Goal: Task Accomplishment & Management: Manage account settings

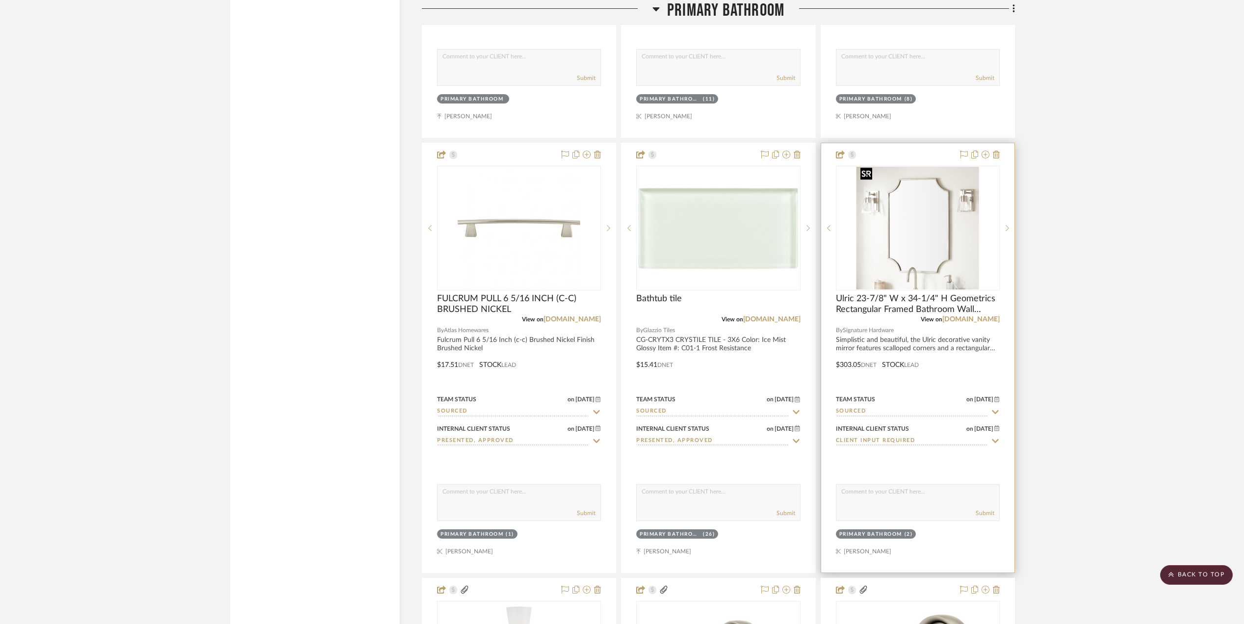
scroll to position [1963, 0]
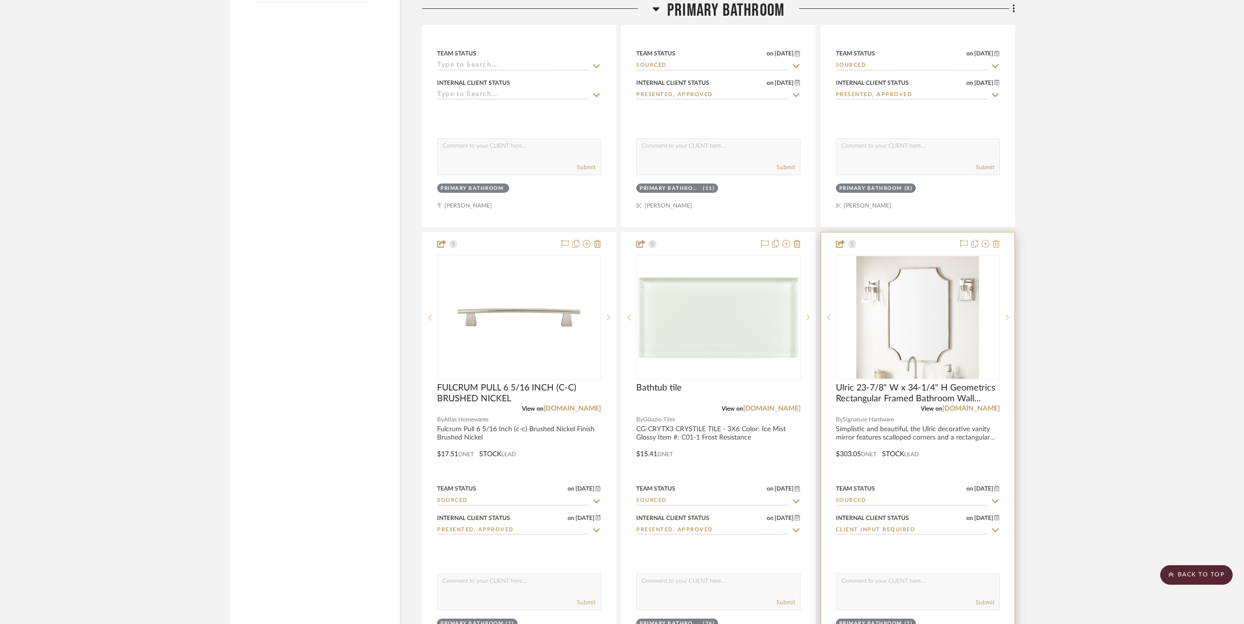
click at [996, 240] on icon at bounding box center [996, 244] width 7 height 8
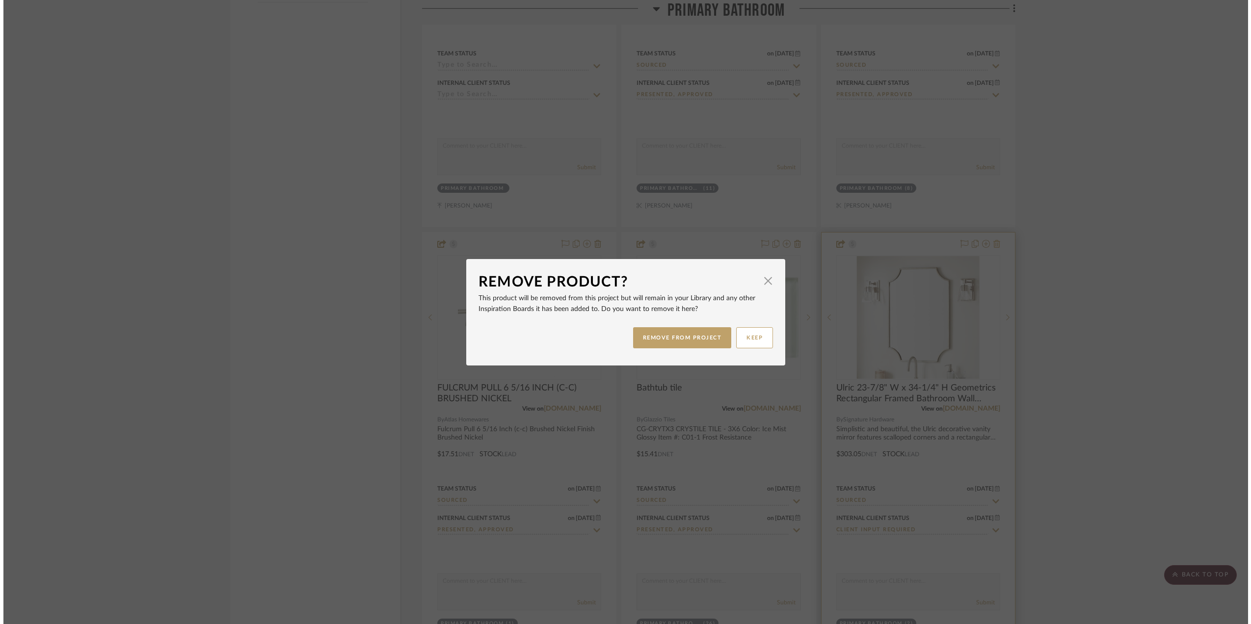
scroll to position [0, 0]
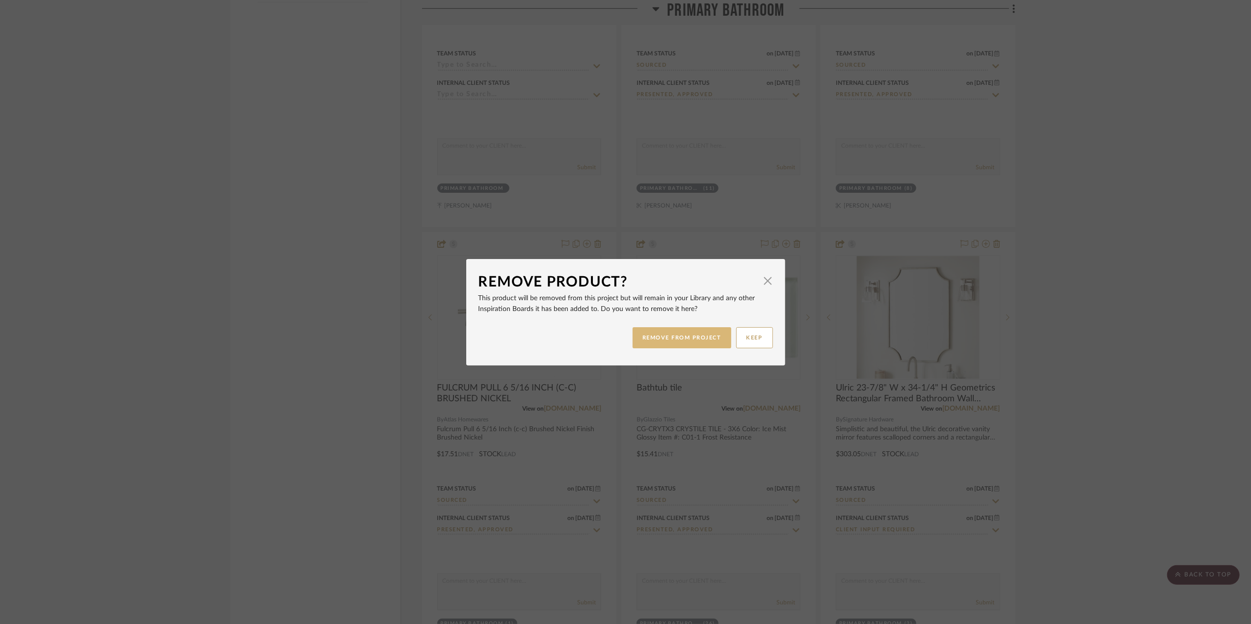
click at [678, 336] on button "REMOVE FROM PROJECT" at bounding box center [681, 337] width 99 height 21
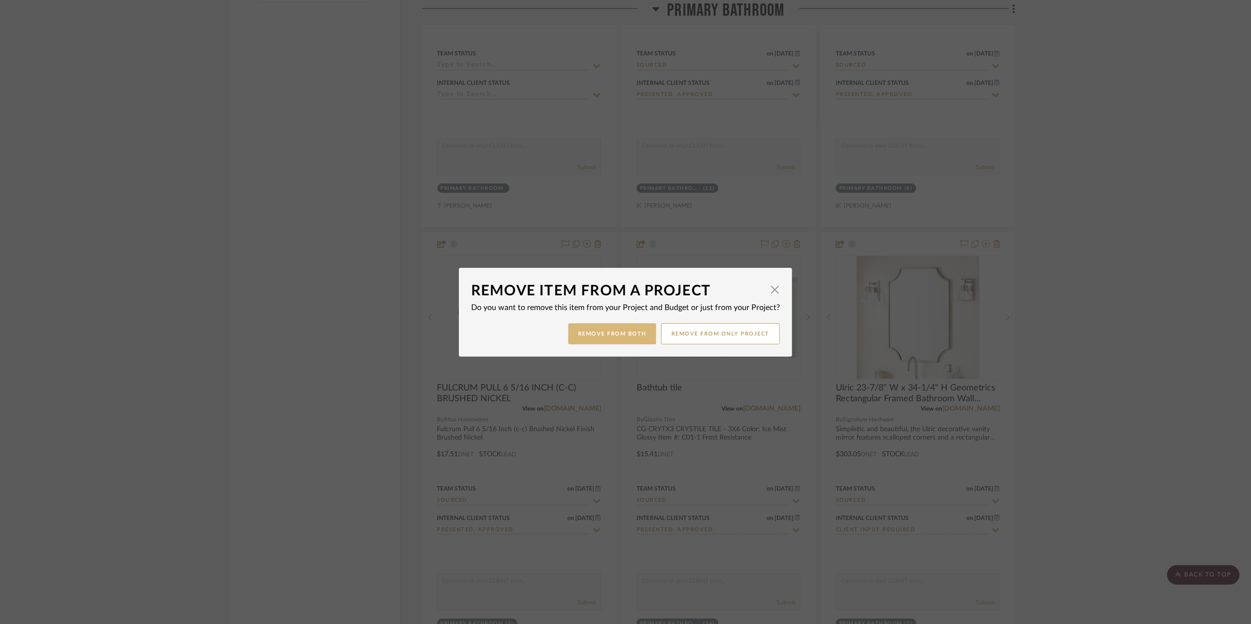
click at [621, 342] on button "Remove from Both" at bounding box center [612, 333] width 88 height 21
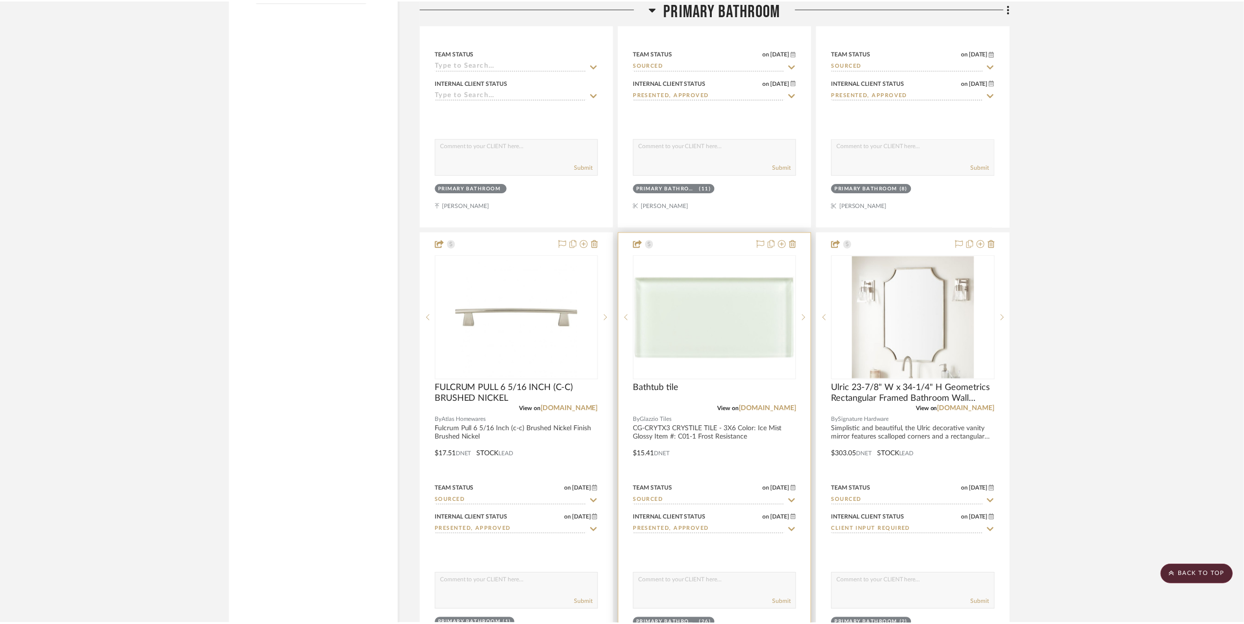
scroll to position [1963, 0]
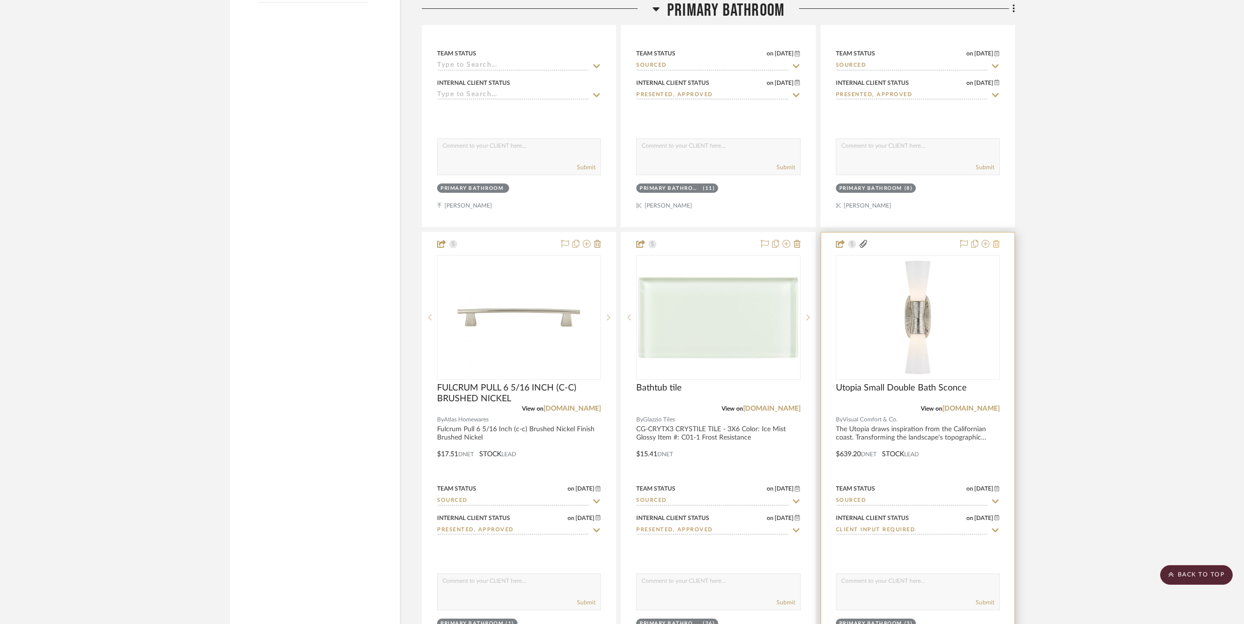
click at [998, 240] on icon at bounding box center [996, 244] width 7 height 8
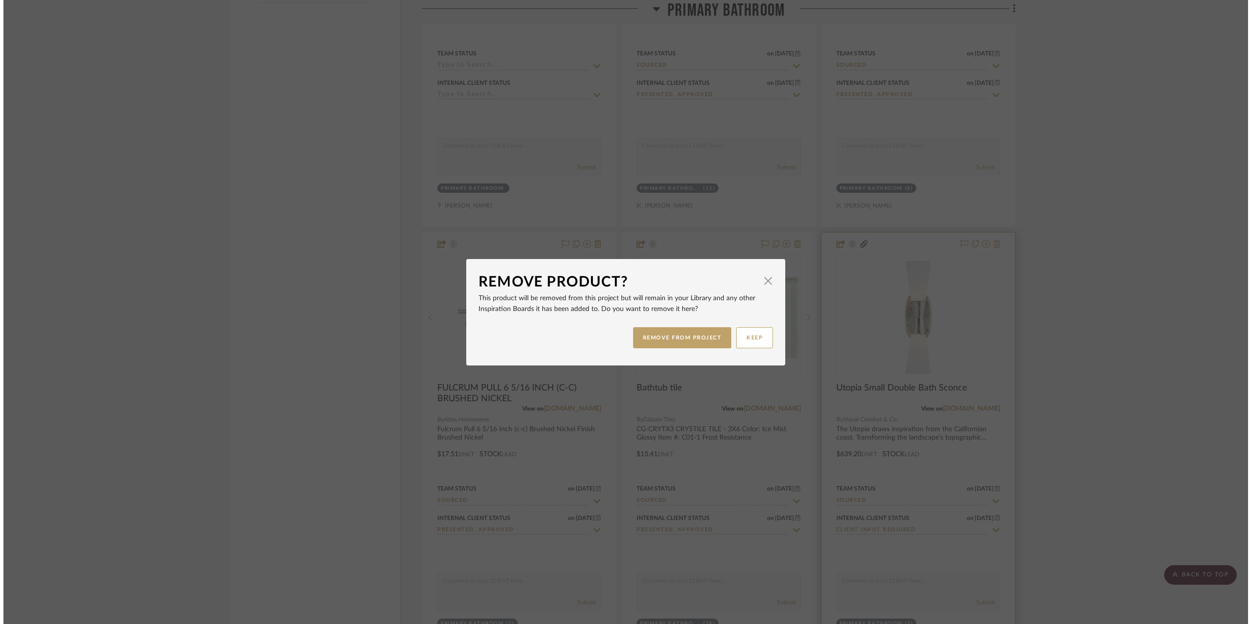
scroll to position [0, 0]
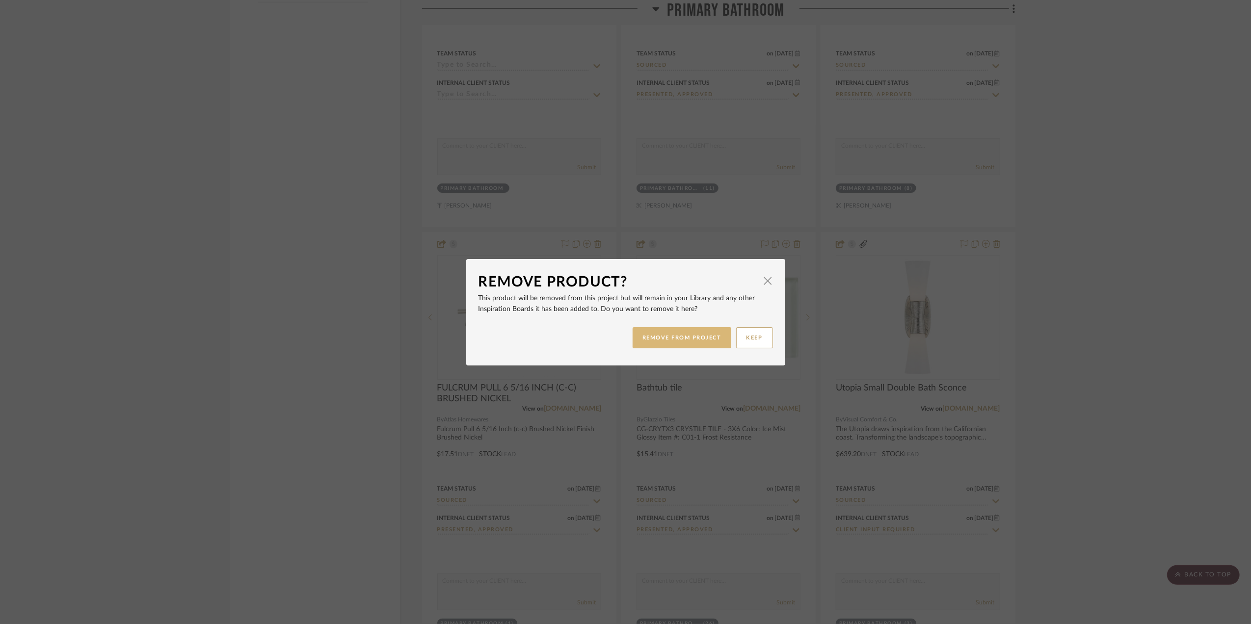
click at [670, 336] on button "REMOVE FROM PROJECT" at bounding box center [681, 337] width 99 height 21
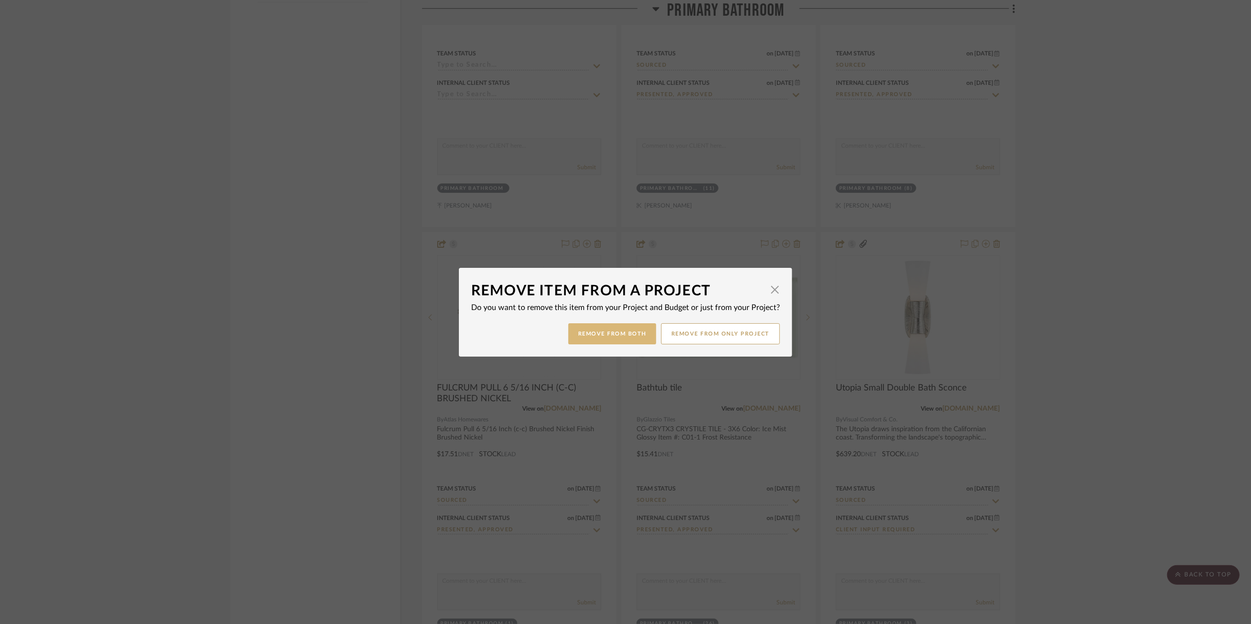
click at [623, 338] on button "Remove from Both" at bounding box center [612, 333] width 88 height 21
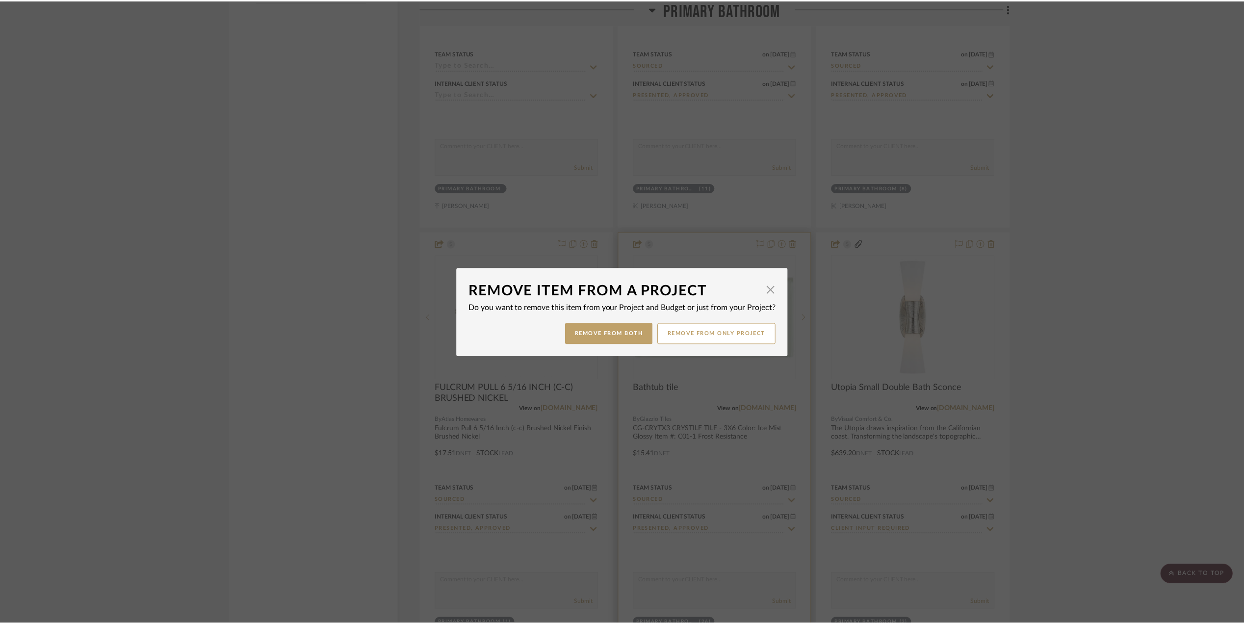
scroll to position [1963, 0]
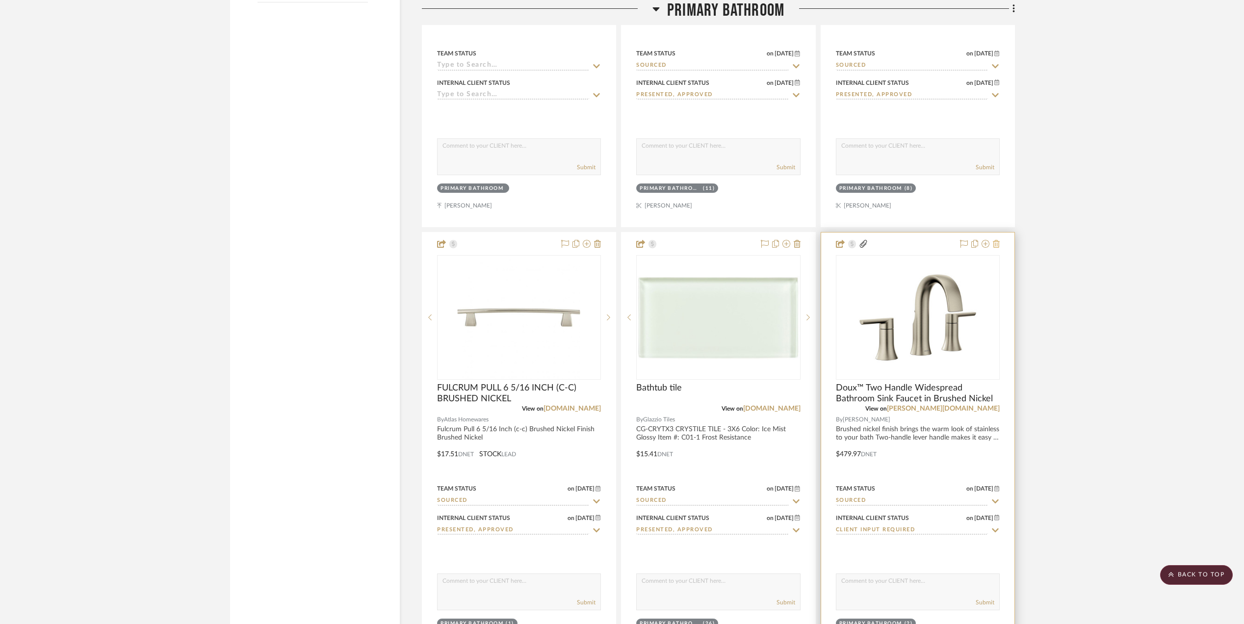
click at [1000, 240] on icon at bounding box center [996, 244] width 7 height 8
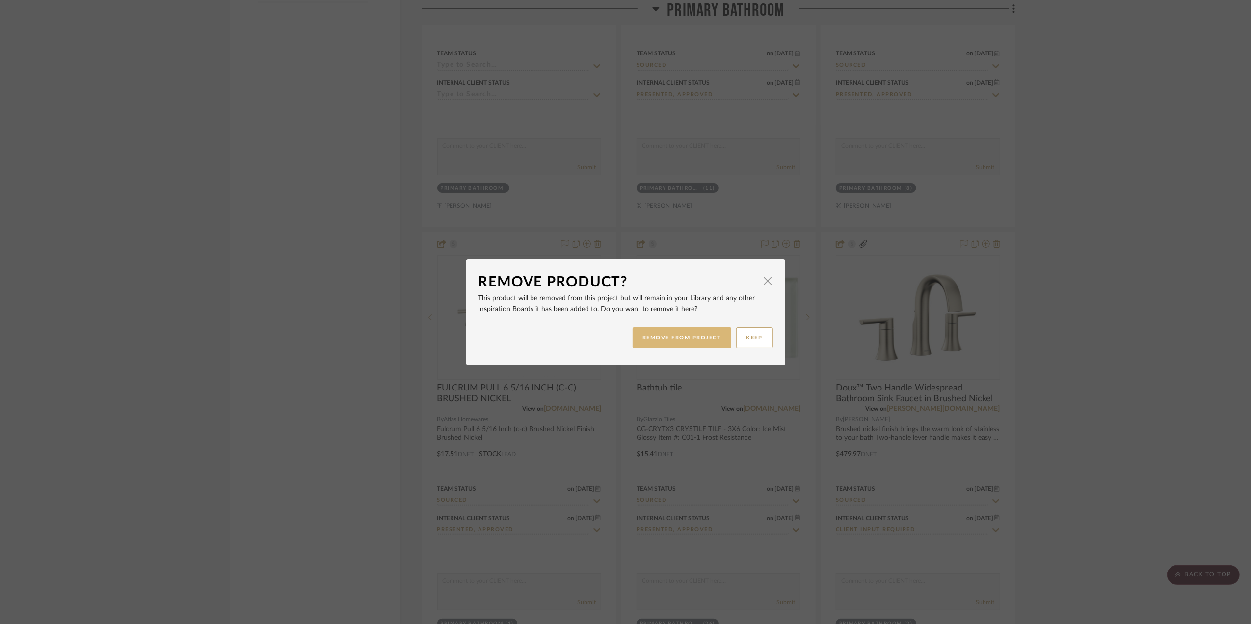
click at [694, 334] on button "REMOVE FROM PROJECT" at bounding box center [681, 337] width 99 height 21
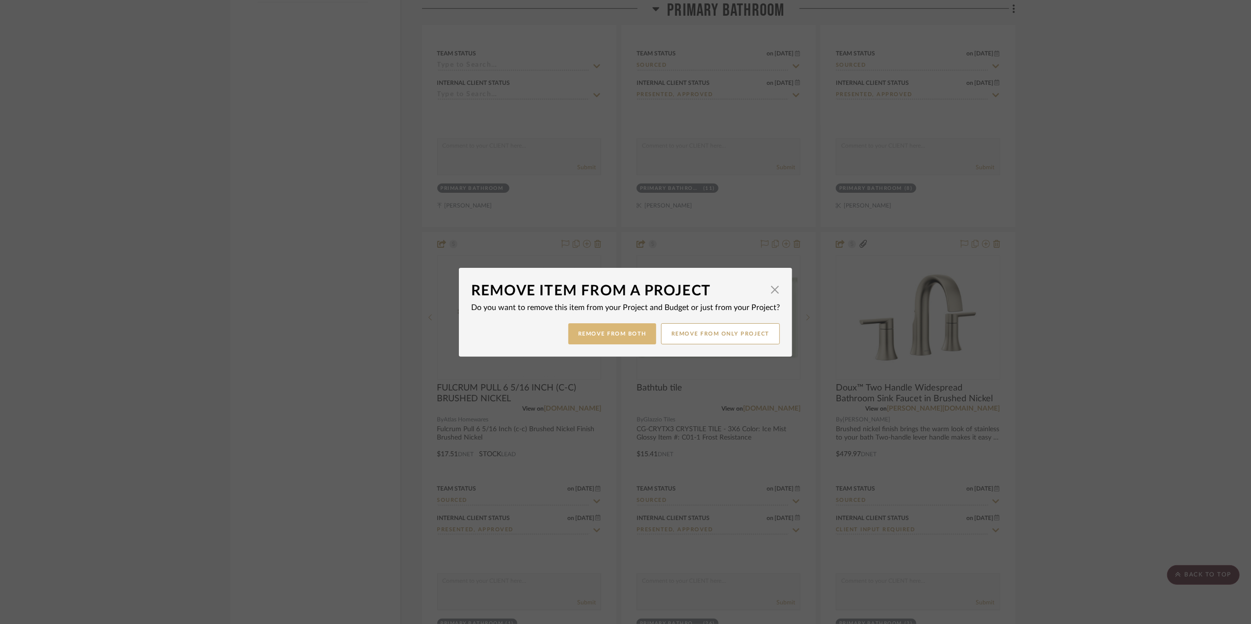
click at [622, 329] on button "Remove from Both" at bounding box center [612, 333] width 88 height 21
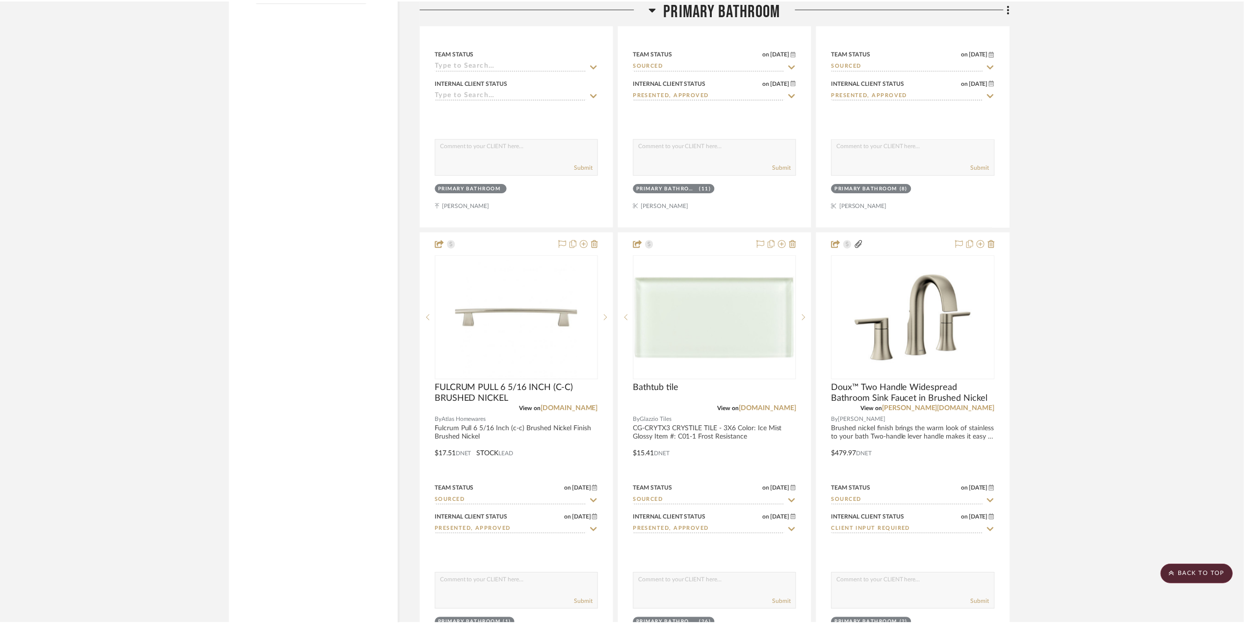
scroll to position [1963, 0]
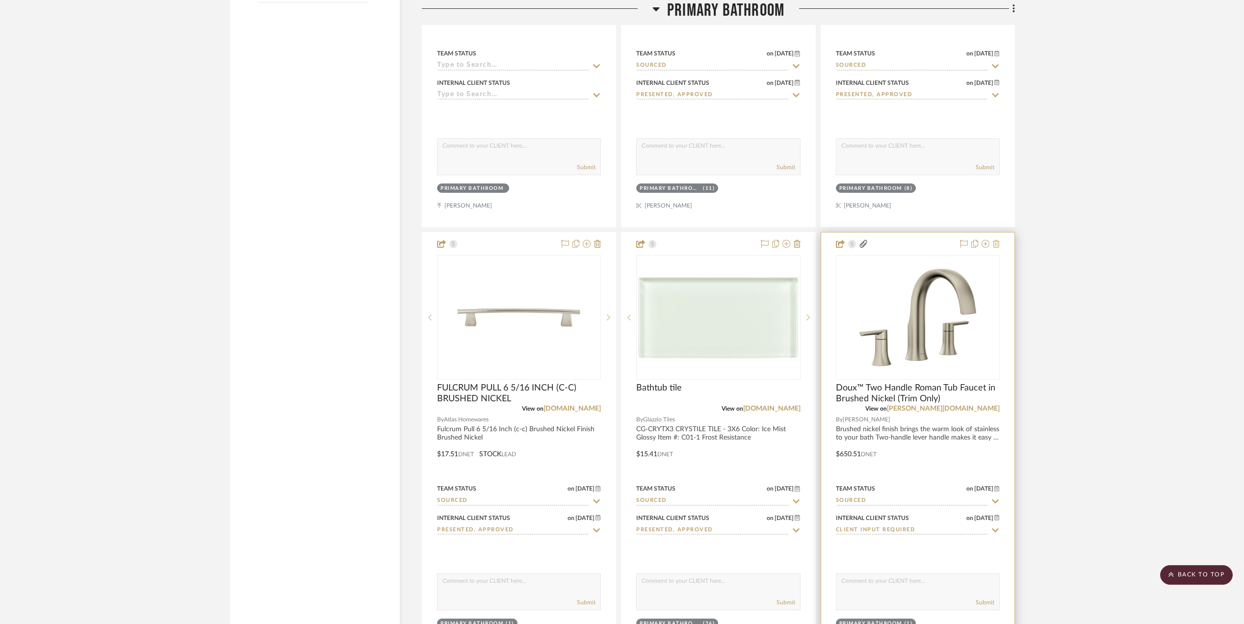
click at [998, 240] on icon at bounding box center [996, 244] width 7 height 8
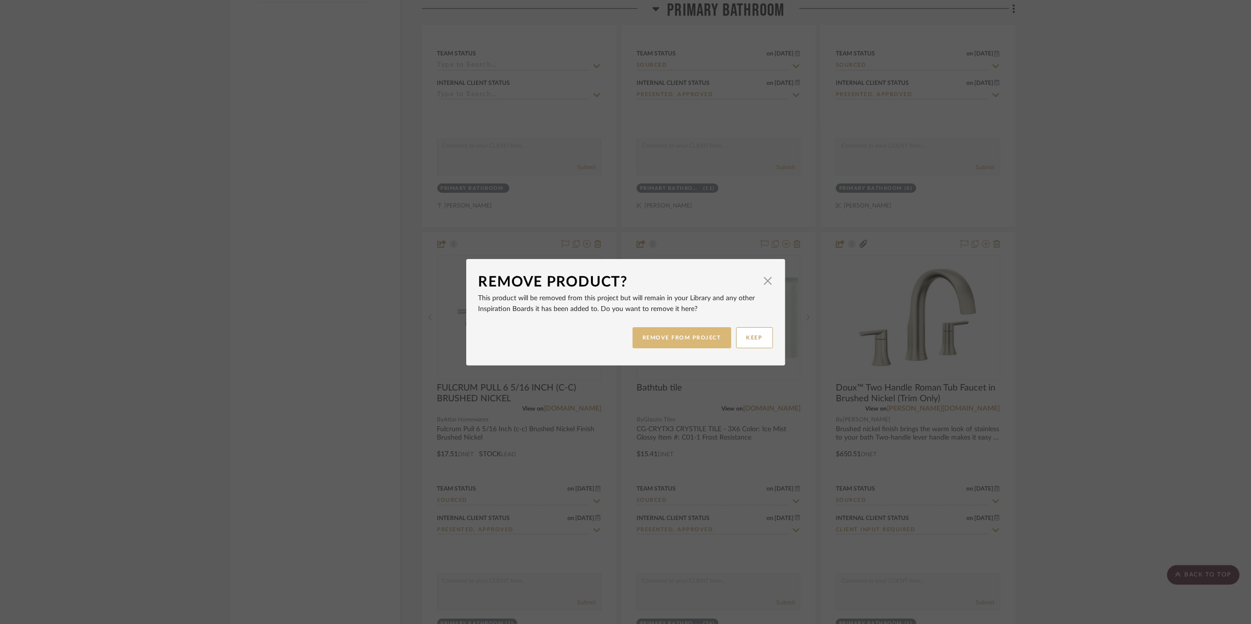
click at [676, 341] on button "REMOVE FROM PROJECT" at bounding box center [681, 337] width 99 height 21
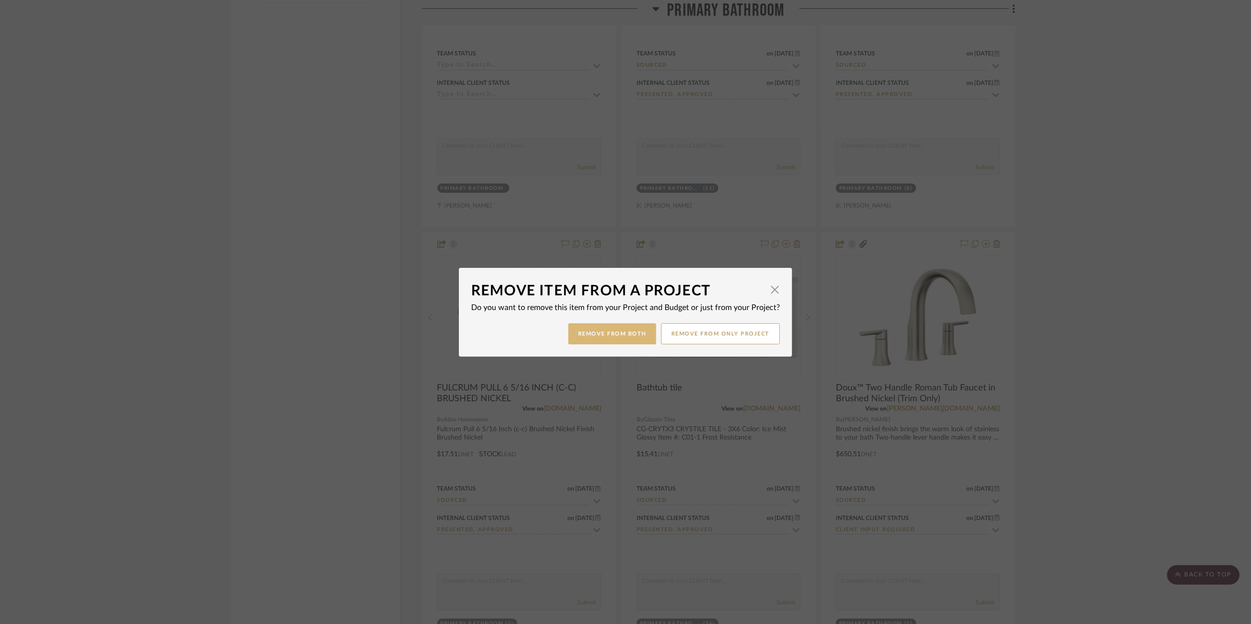
click at [624, 334] on button "Remove from Both" at bounding box center [612, 333] width 88 height 21
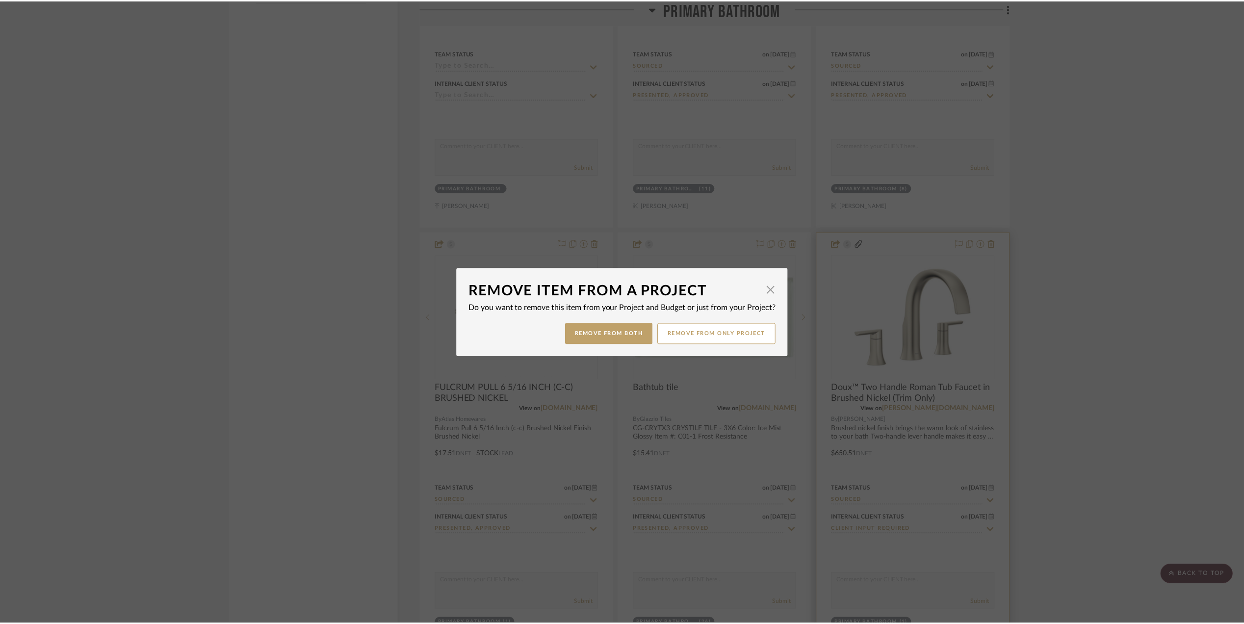
scroll to position [1963, 0]
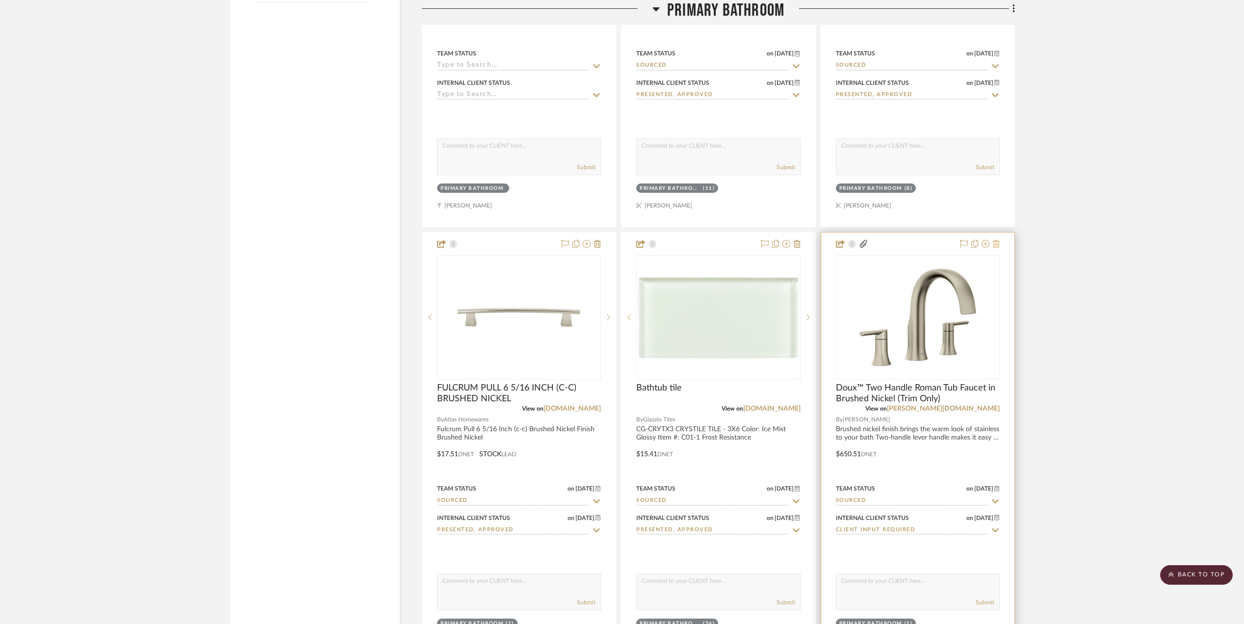
click at [996, 240] on icon at bounding box center [996, 244] width 7 height 8
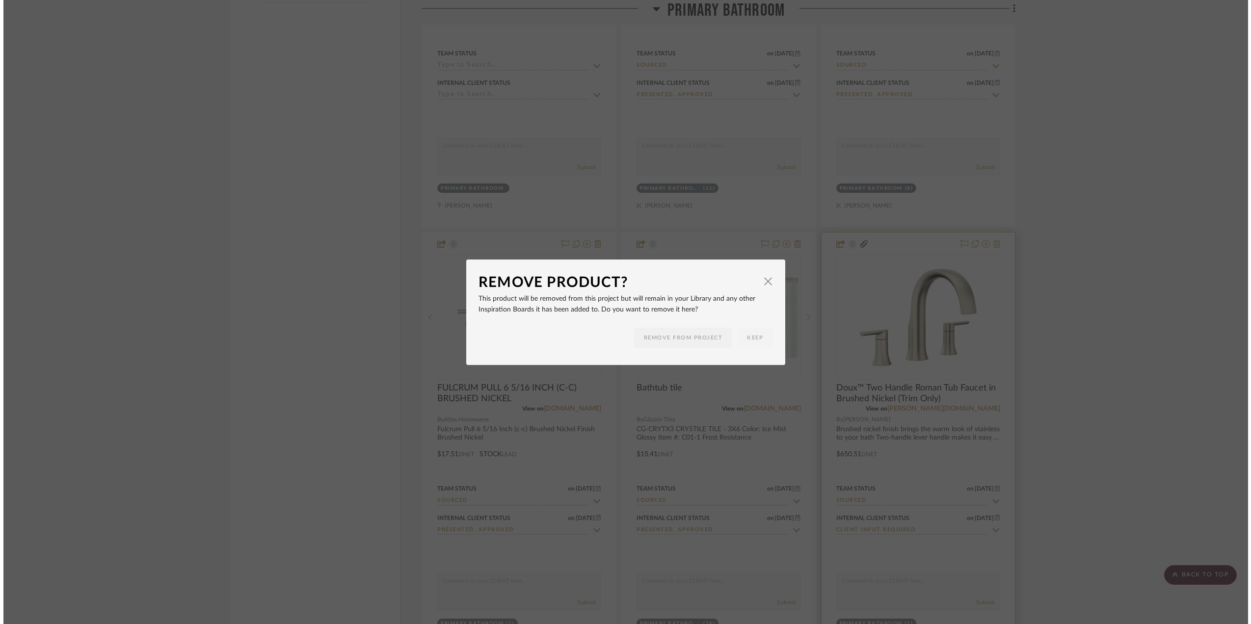
scroll to position [0, 0]
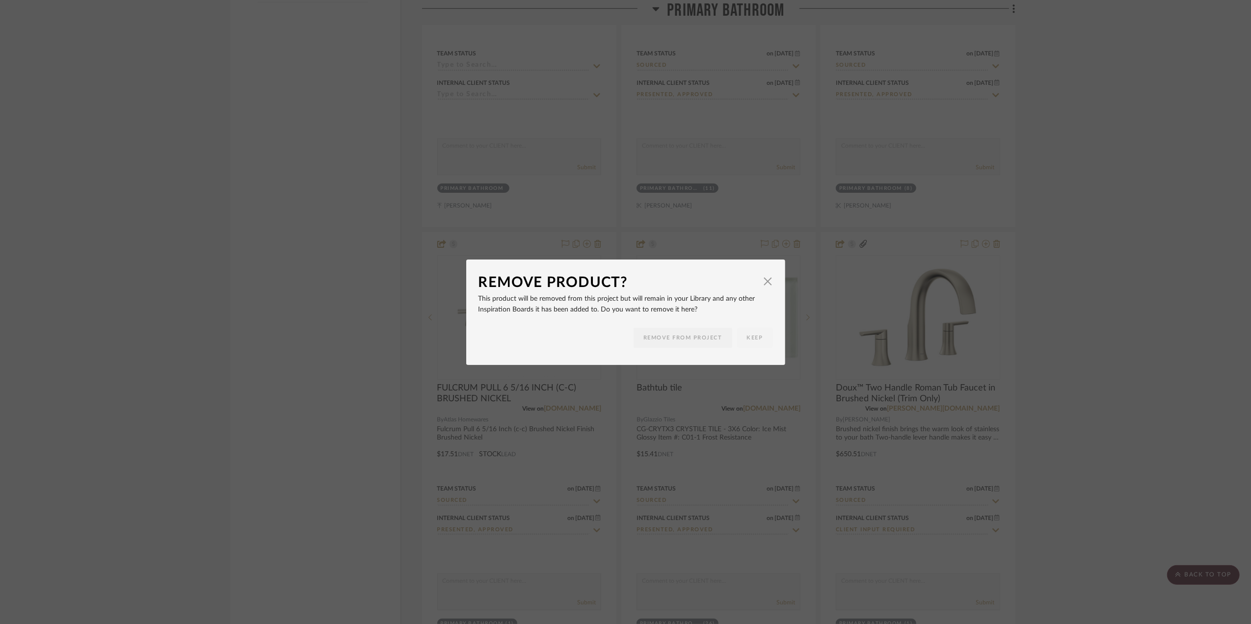
click at [1057, 358] on div "Remove Product? × This product will be removed from this project but will remai…" at bounding box center [625, 312] width 1251 height 624
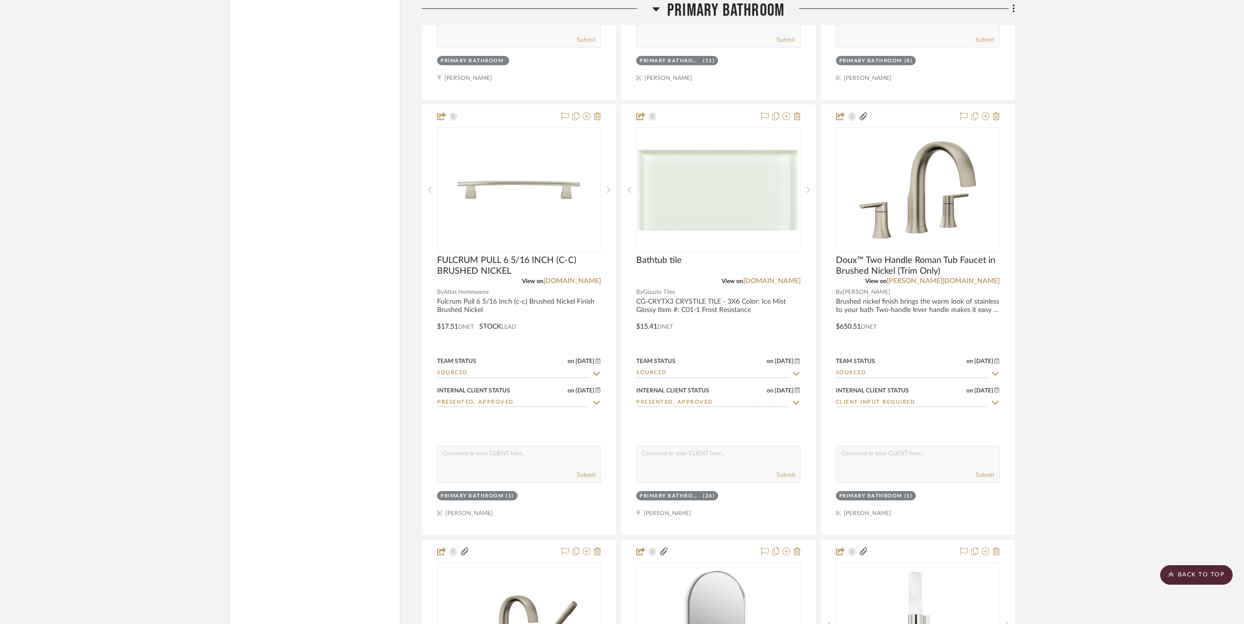
scroll to position [2224, 0]
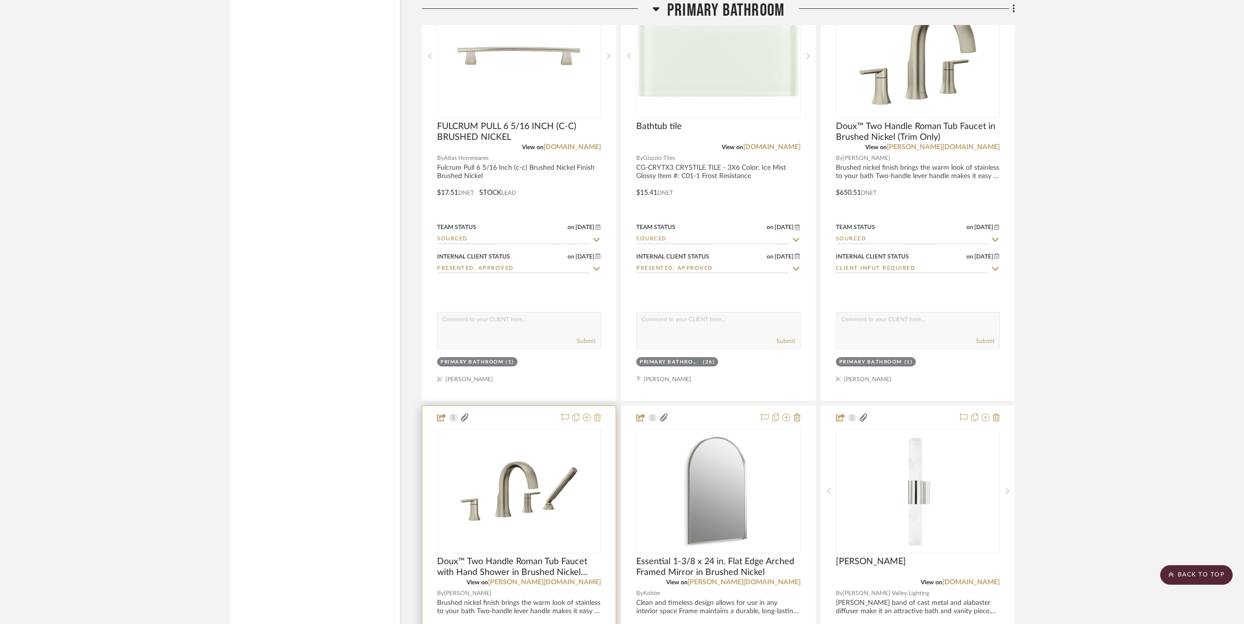
click at [599, 416] on icon at bounding box center [597, 418] width 7 height 8
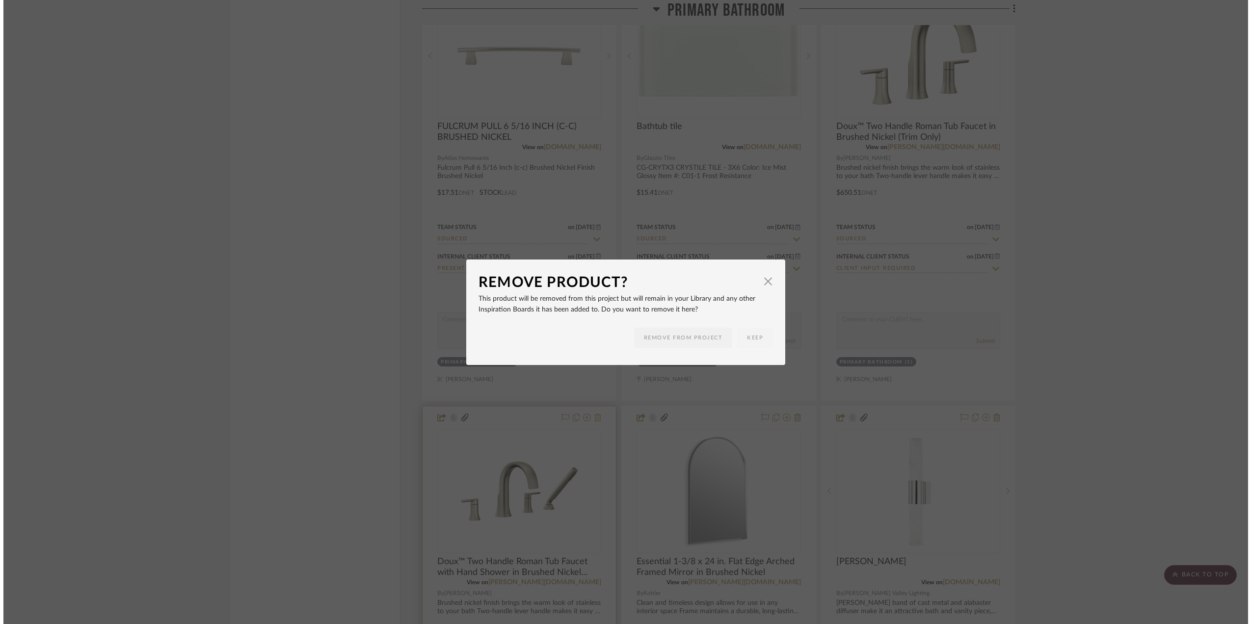
scroll to position [0, 0]
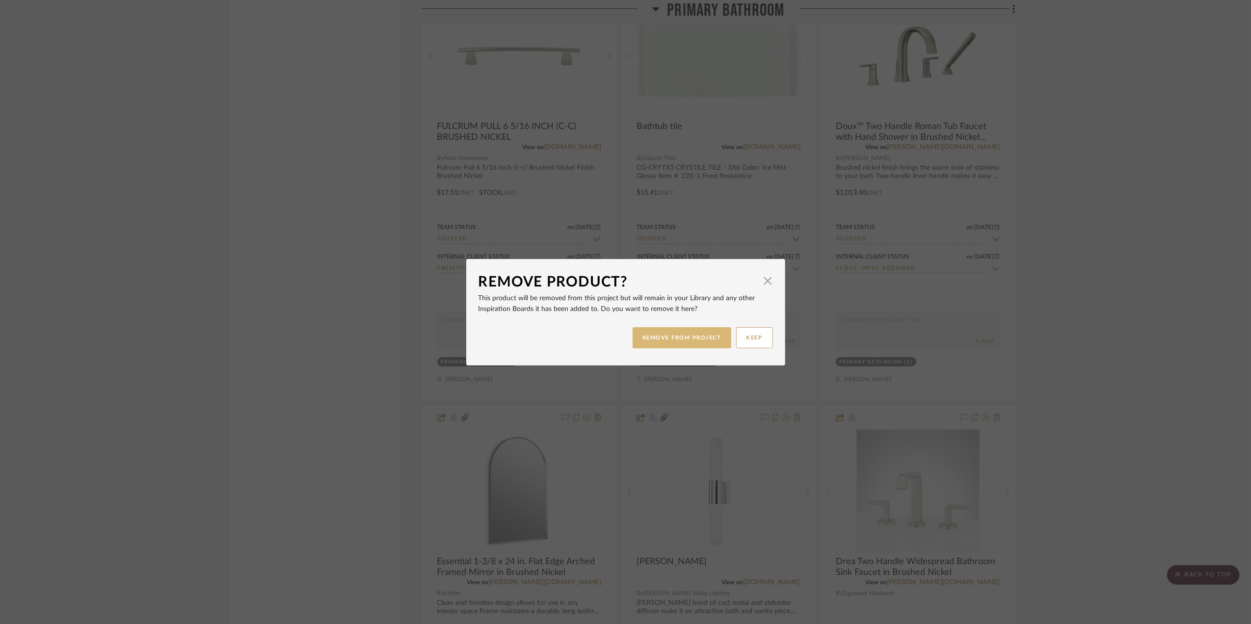
click at [664, 336] on button "REMOVE FROM PROJECT" at bounding box center [681, 337] width 99 height 21
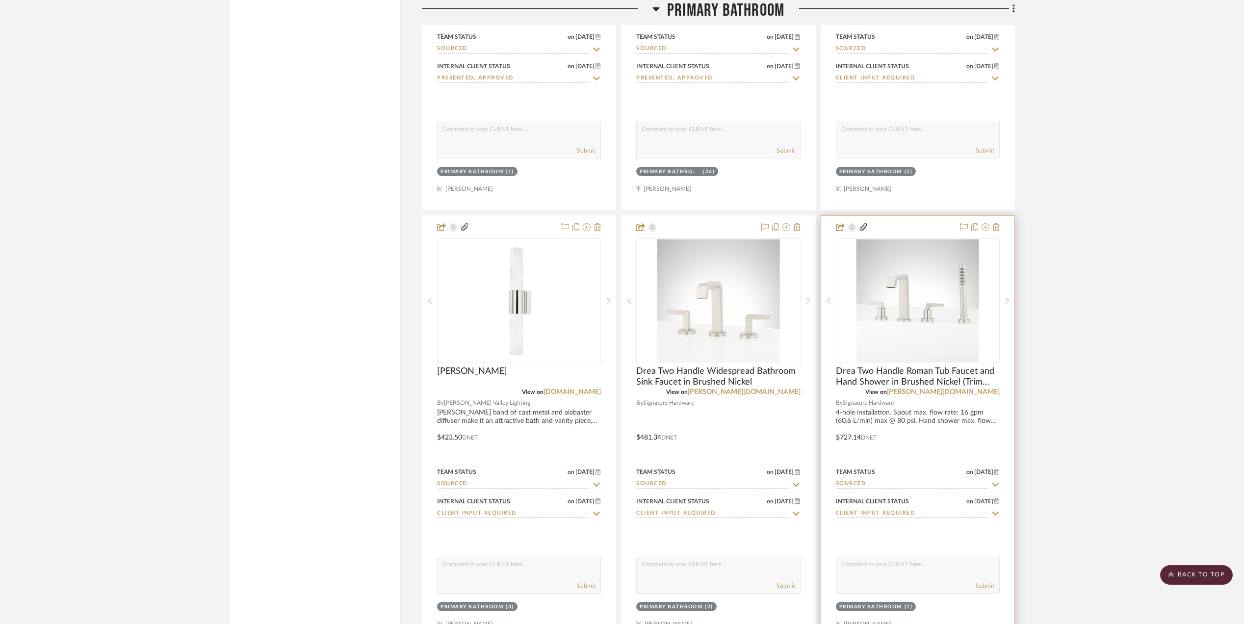
scroll to position [2742, 0]
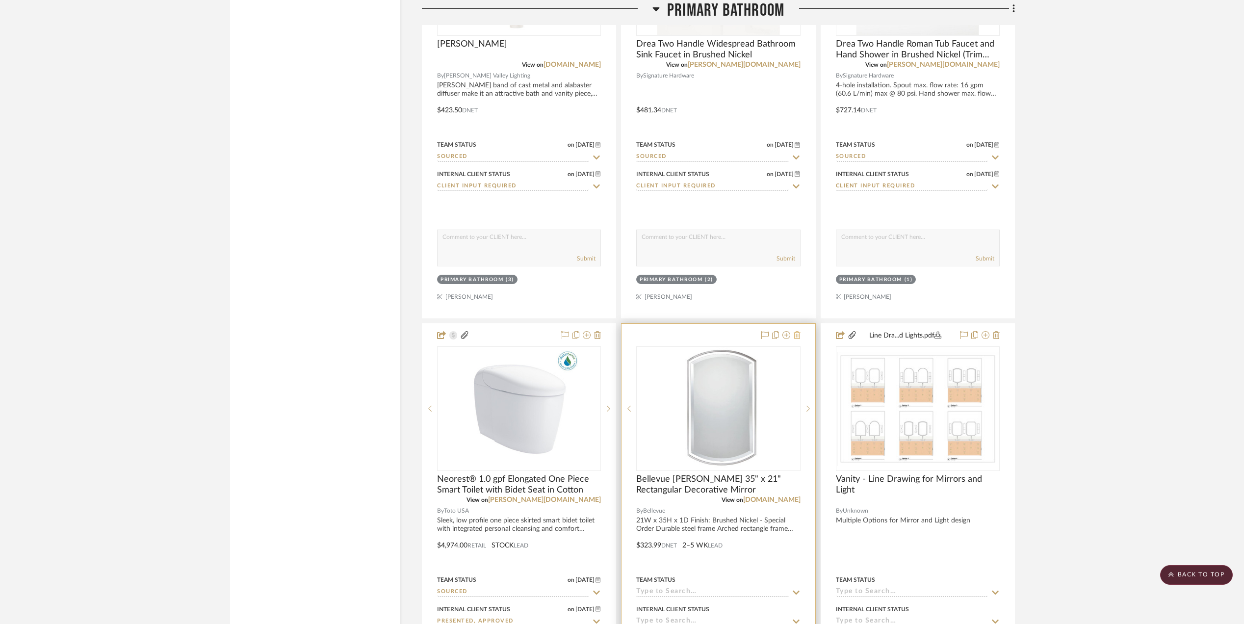
click at [796, 334] on icon at bounding box center [797, 335] width 7 height 8
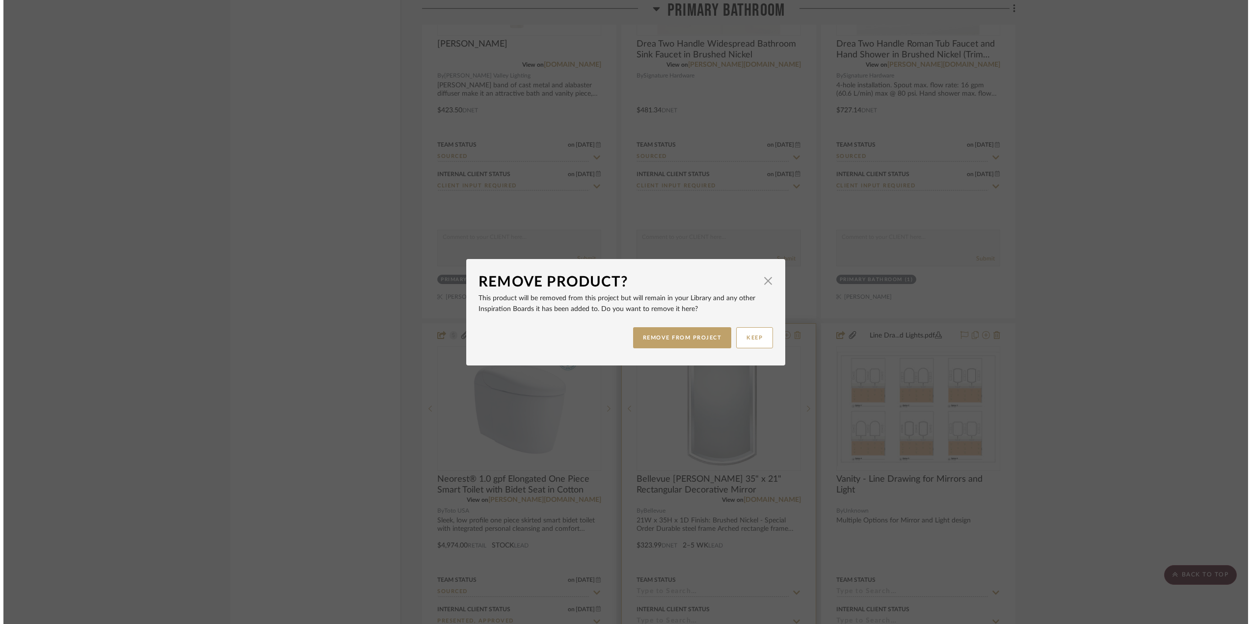
scroll to position [0, 0]
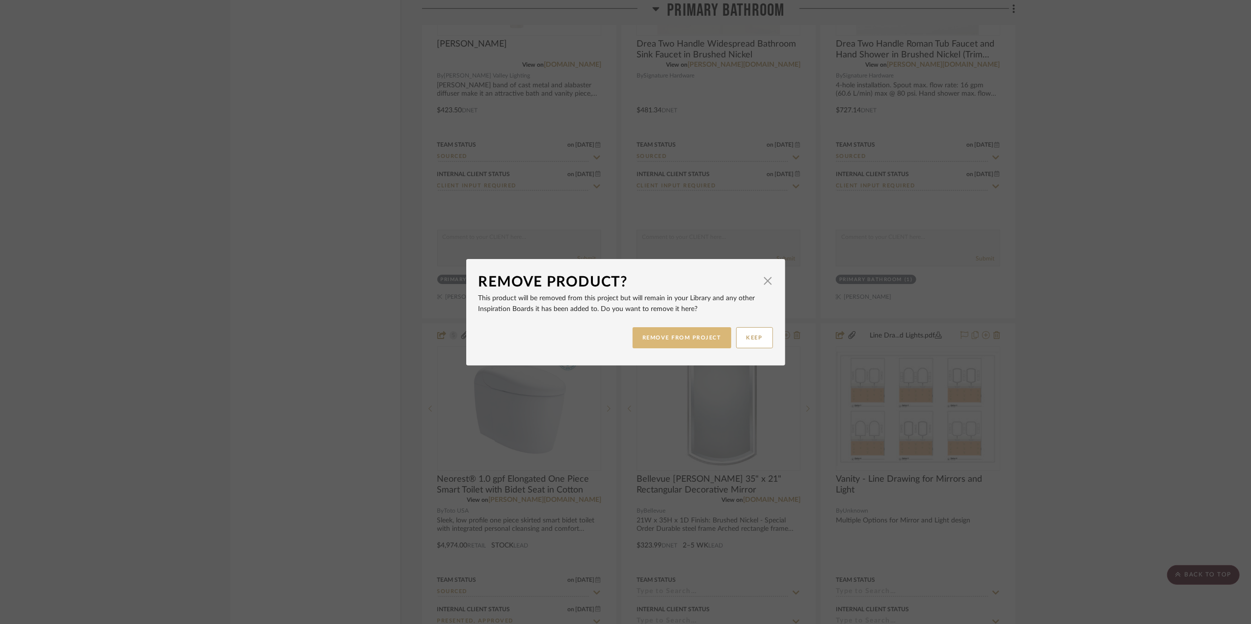
click at [658, 336] on button "REMOVE FROM PROJECT" at bounding box center [681, 337] width 99 height 21
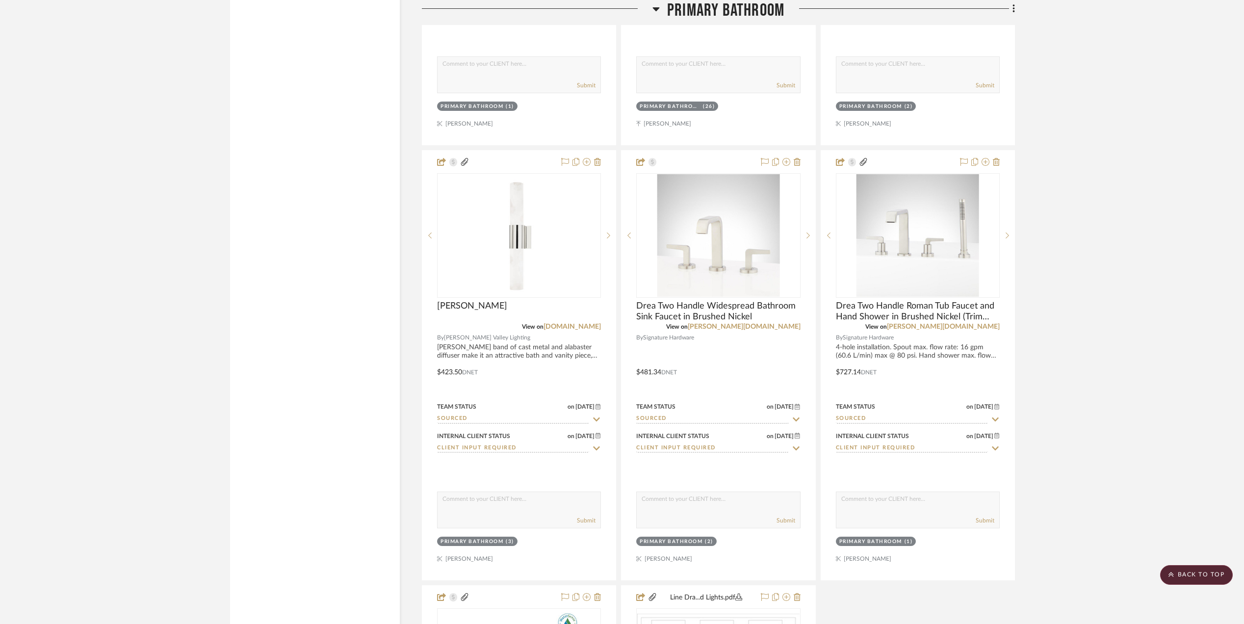
scroll to position [2349, 0]
